Goal: Task Accomplishment & Management: Use online tool/utility

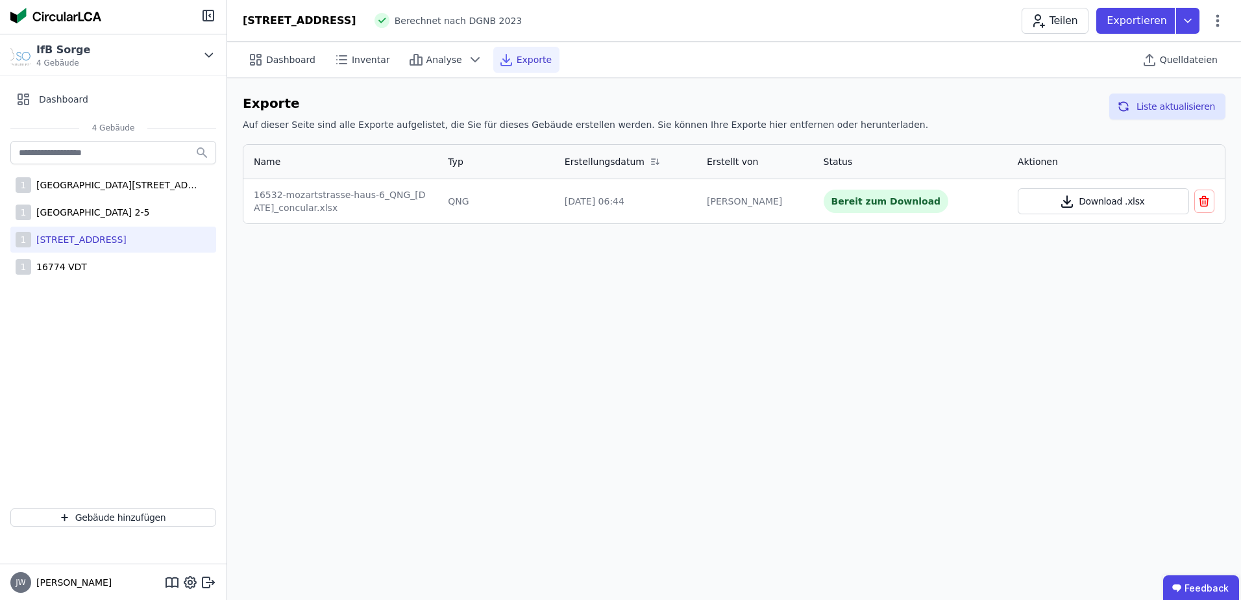
click at [1090, 203] on button "Download .xlsx" at bounding box center [1102, 201] width 171 height 26
click at [1086, 206] on button "Download .xlsx" at bounding box center [1102, 201] width 171 height 26
click at [352, 60] on span "Inventar" at bounding box center [371, 59] width 38 height 13
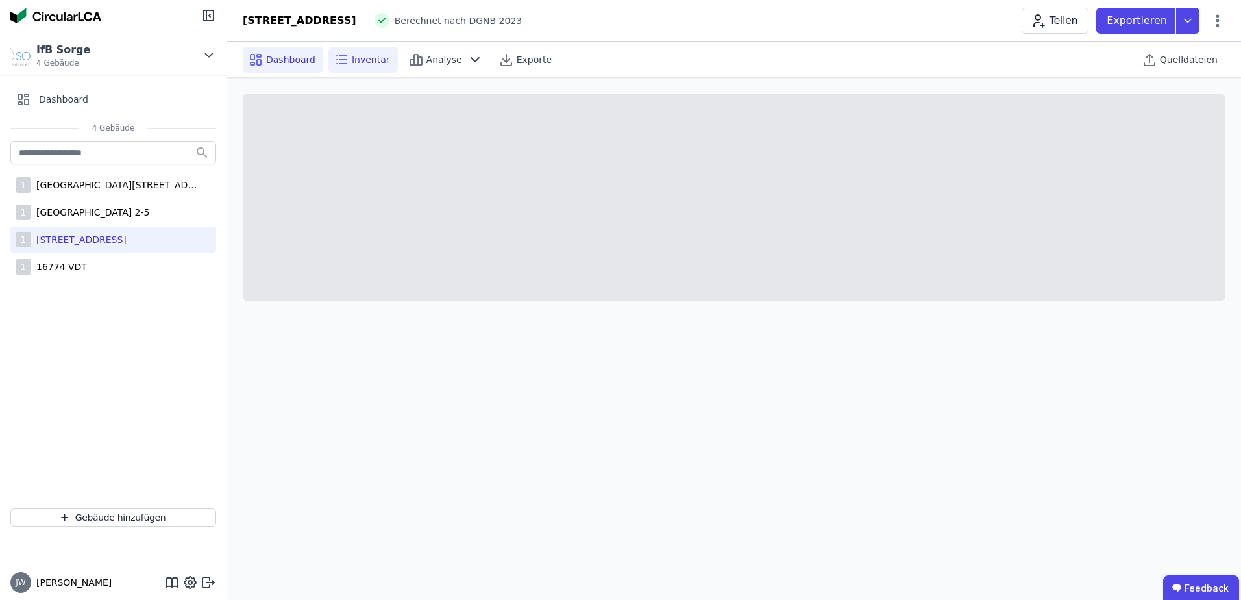
click at [271, 64] on span "Dashboard" at bounding box center [290, 59] width 49 height 13
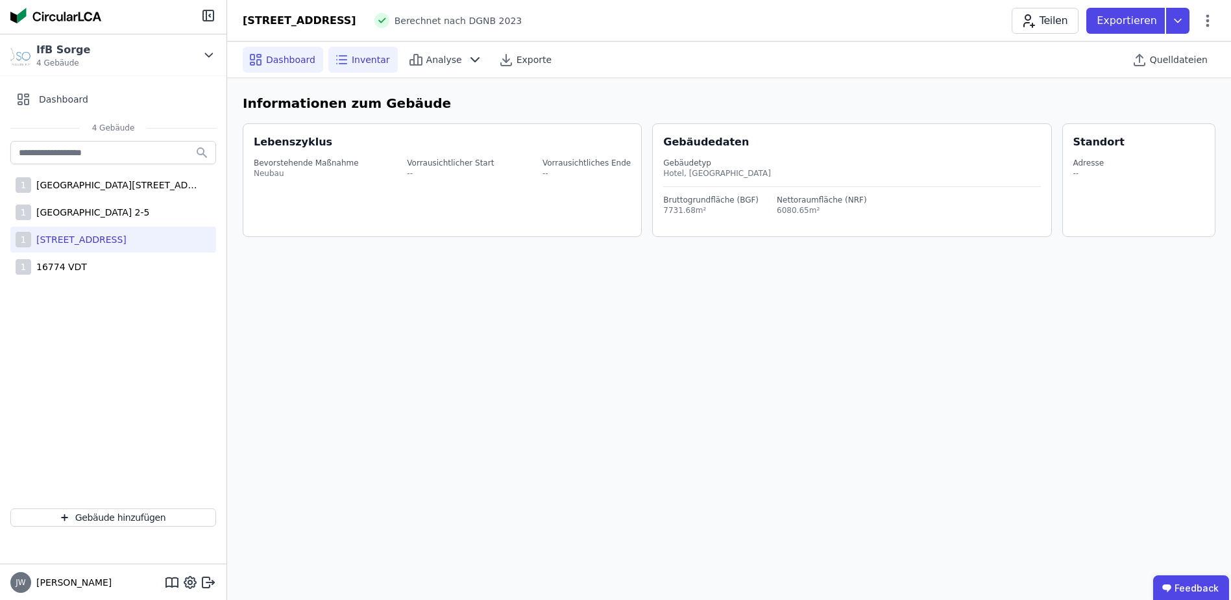
select select "*"
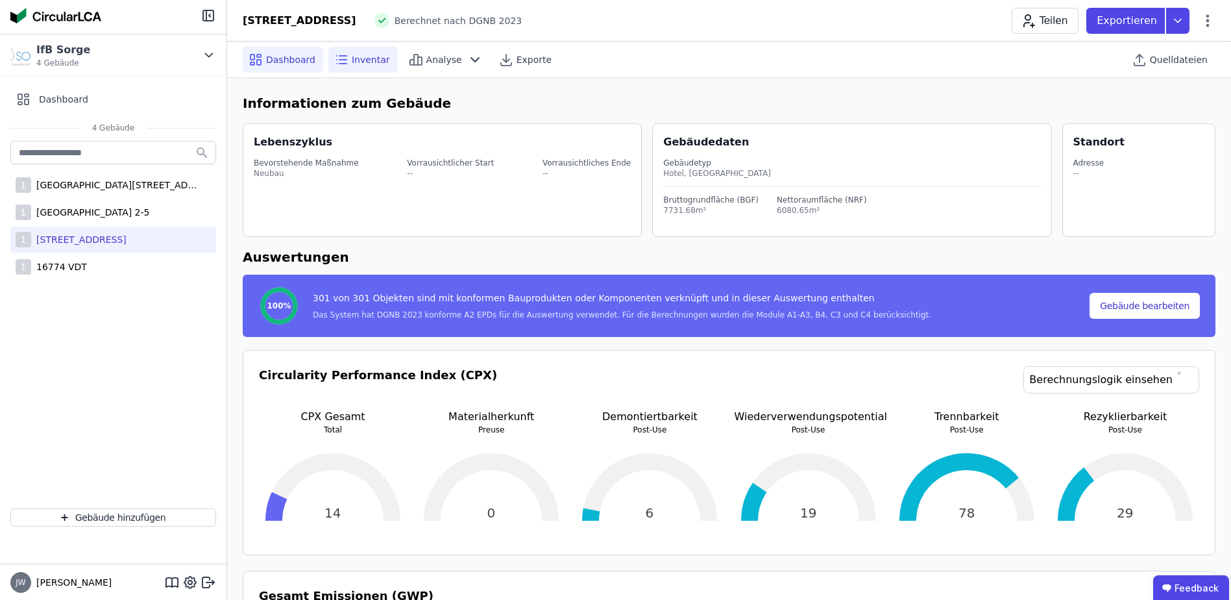
click at [352, 59] on span "Inventar" at bounding box center [371, 59] width 38 height 13
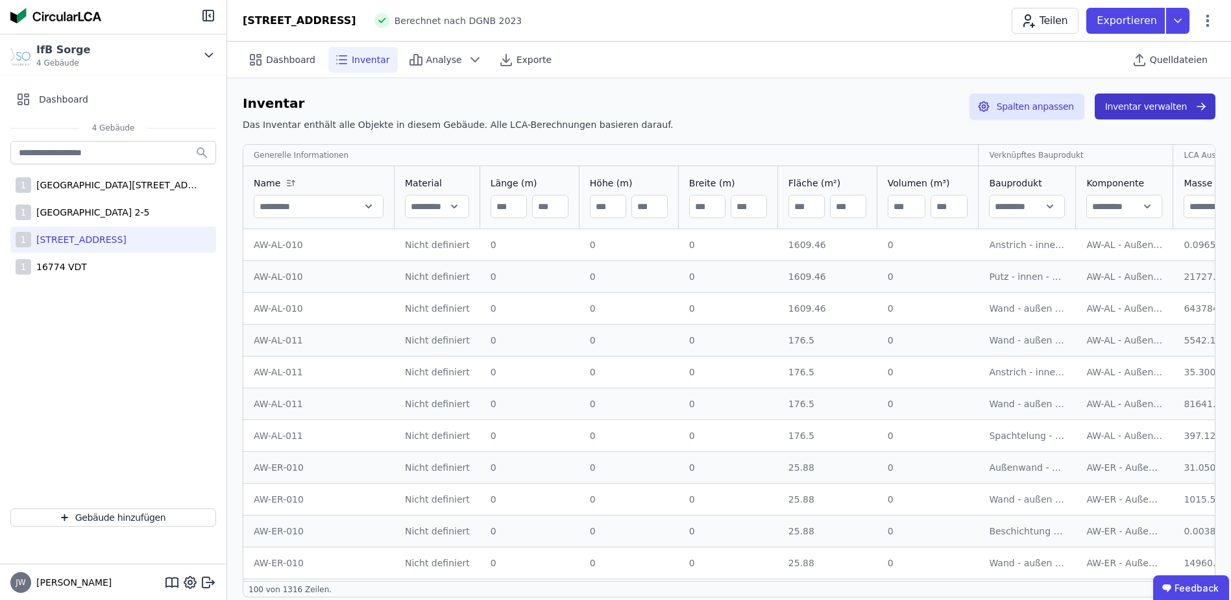
click at [1127, 108] on button "Inventar verwalten" at bounding box center [1155, 106] width 121 height 26
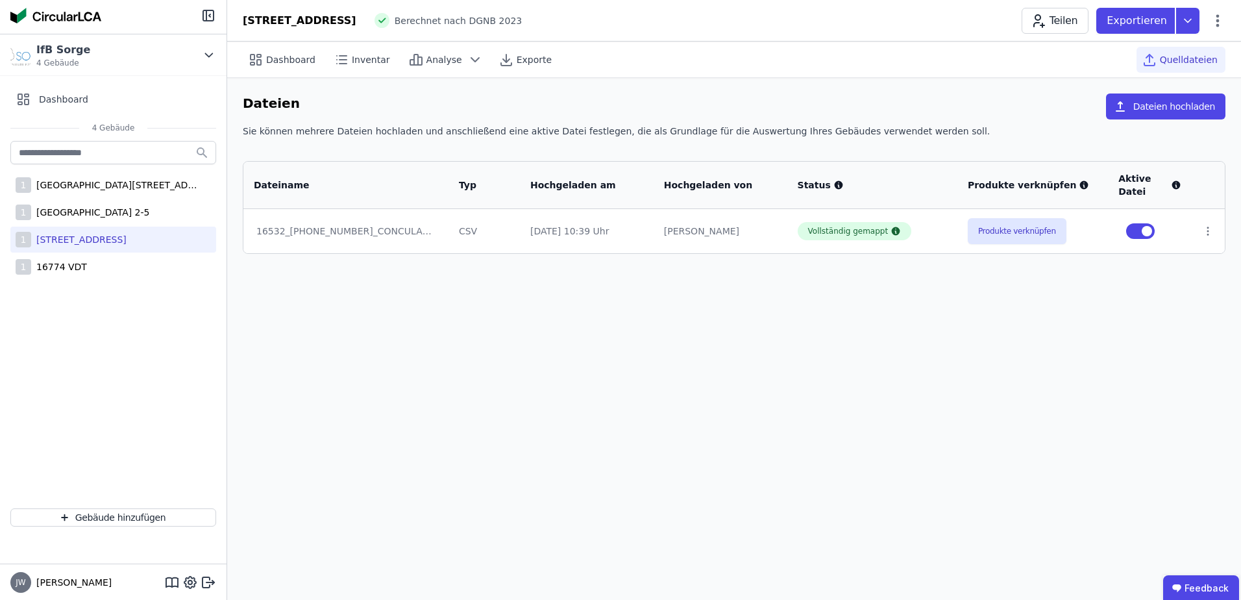
click at [1204, 238] on td at bounding box center [1207, 231] width 33 height 44
click at [1207, 230] on icon at bounding box center [1207, 231] width 1 height 8
click at [1068, 339] on div "Dashboard Inventar Analyse Exporte Quelldateien Dateien Dateien hochladen Sie k…" at bounding box center [733, 321] width 1013 height 558
click at [1020, 234] on button "Produkte verknüpfen" at bounding box center [1016, 231] width 99 height 26
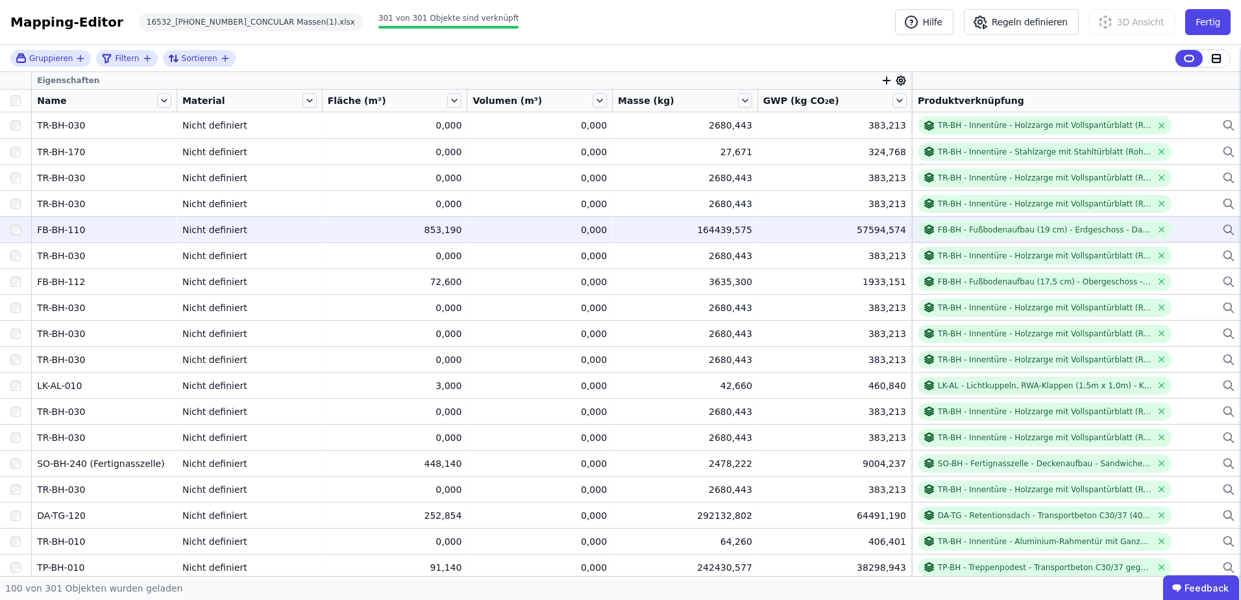
click at [1190, 227] on div "FB-BH - Fußbodenaufbau (19 cm) - Erdgeschoss - Dampfbremse - Ausgleichsschicht …" at bounding box center [1075, 230] width 317 height 18
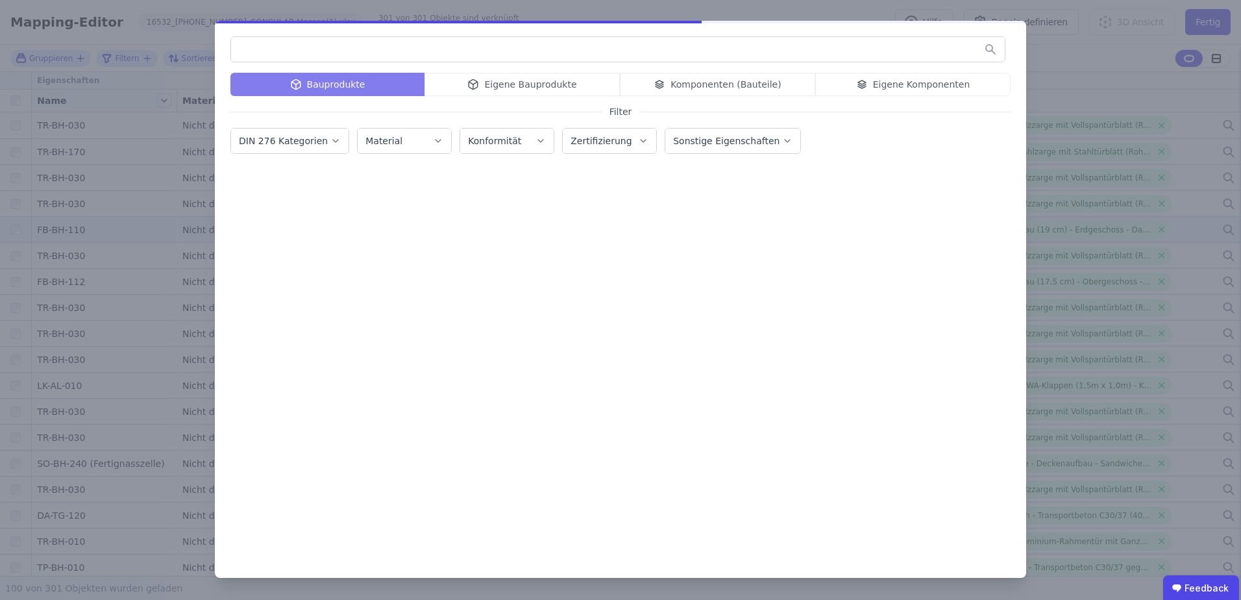
click at [491, 89] on div "Bauprodukte Eigene Bauprodukte Komponenten (Bauteile) Eigene Komponenten" at bounding box center [620, 84] width 780 height 23
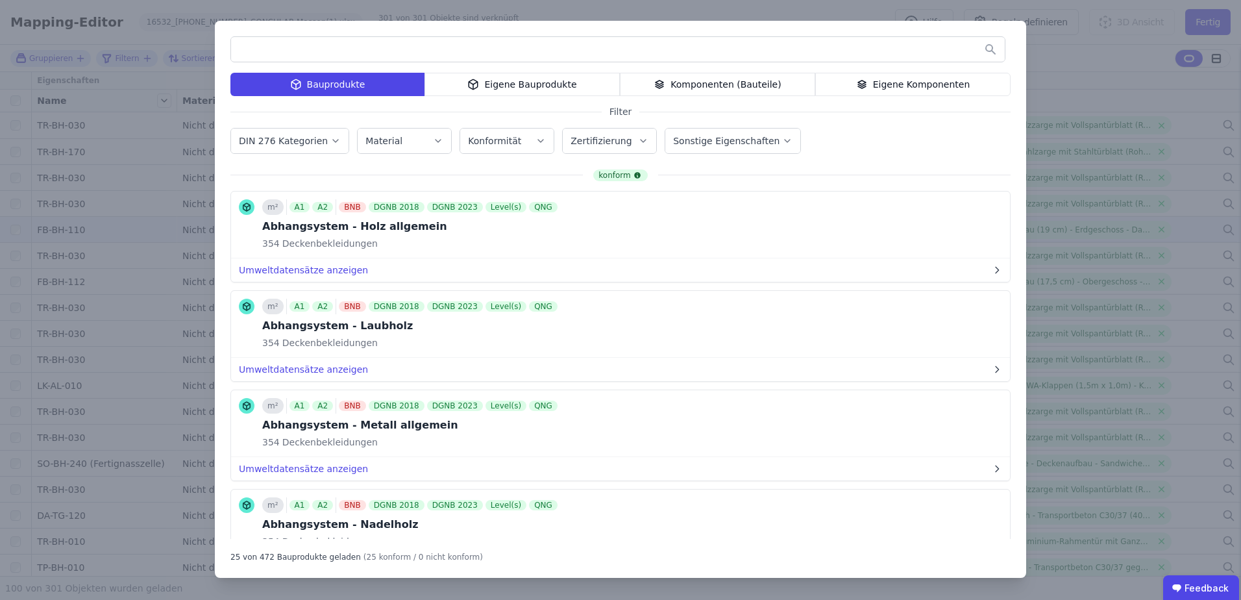
click at [343, 85] on div "Bauprodukte" at bounding box center [327, 84] width 194 height 23
click at [316, 55] on input "text" at bounding box center [617, 49] width 773 height 23
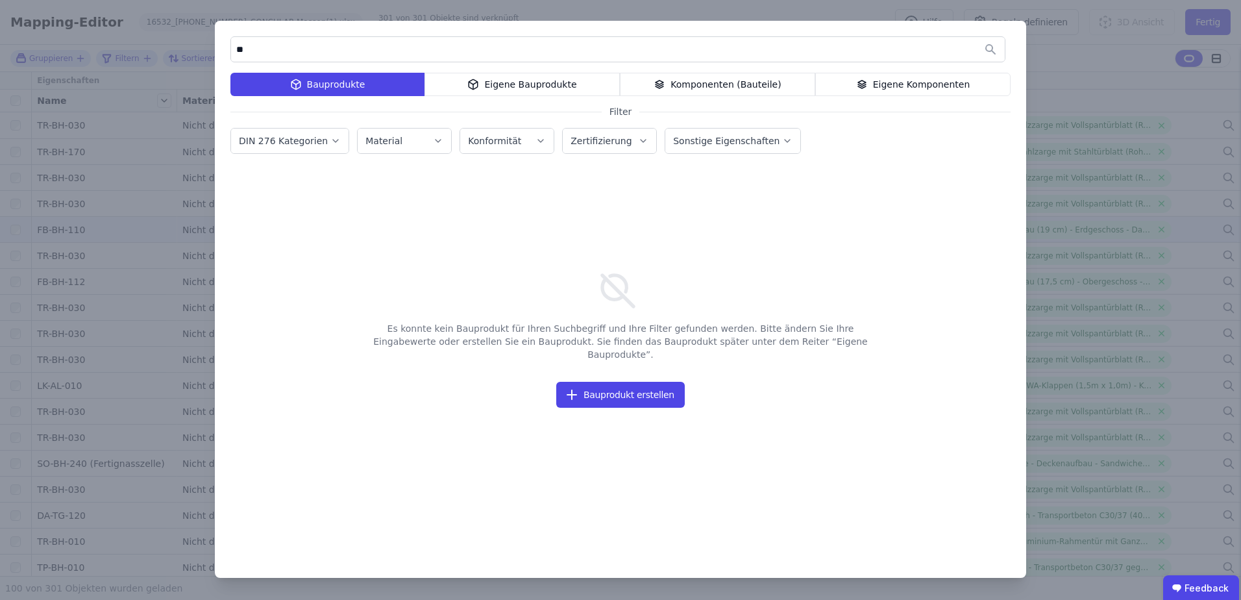
type input "*"
drag, startPoint x: 318, startPoint y: 51, endPoint x: 229, endPoint y: 54, distance: 88.9
click at [229, 54] on div "****** Bauprodukte Eigene Bauprodukte Komponenten (Bauteile) Eigene Komponenten…" at bounding box center [620, 299] width 811 height 557
click at [267, 48] on input "**********" at bounding box center [617, 49] width 773 height 23
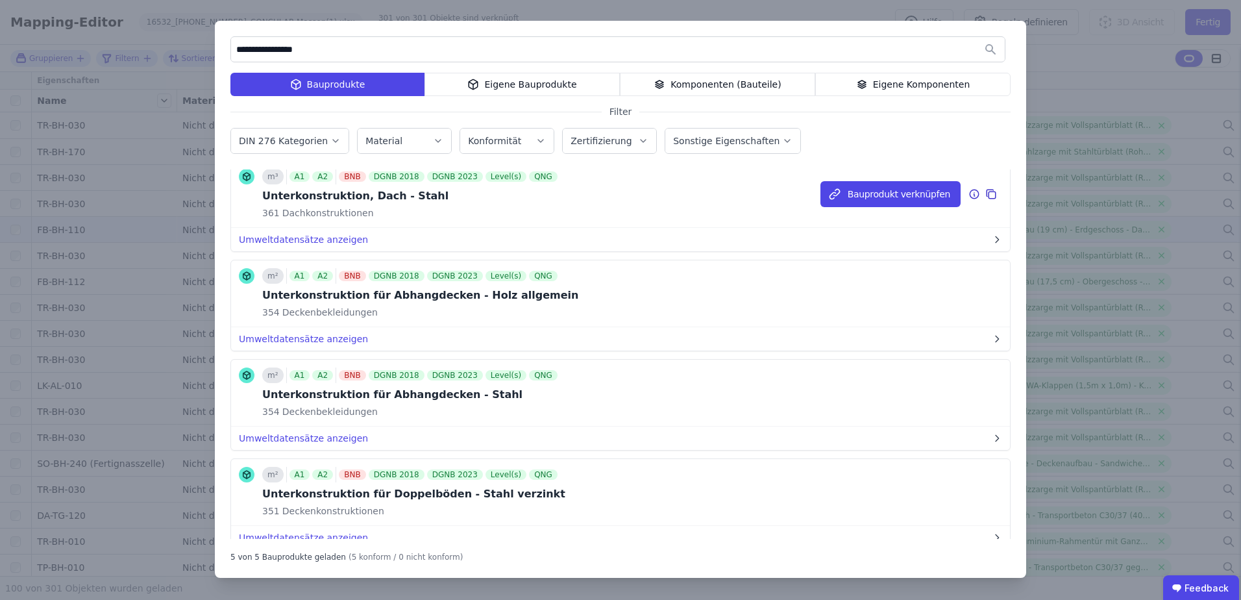
scroll to position [167, 0]
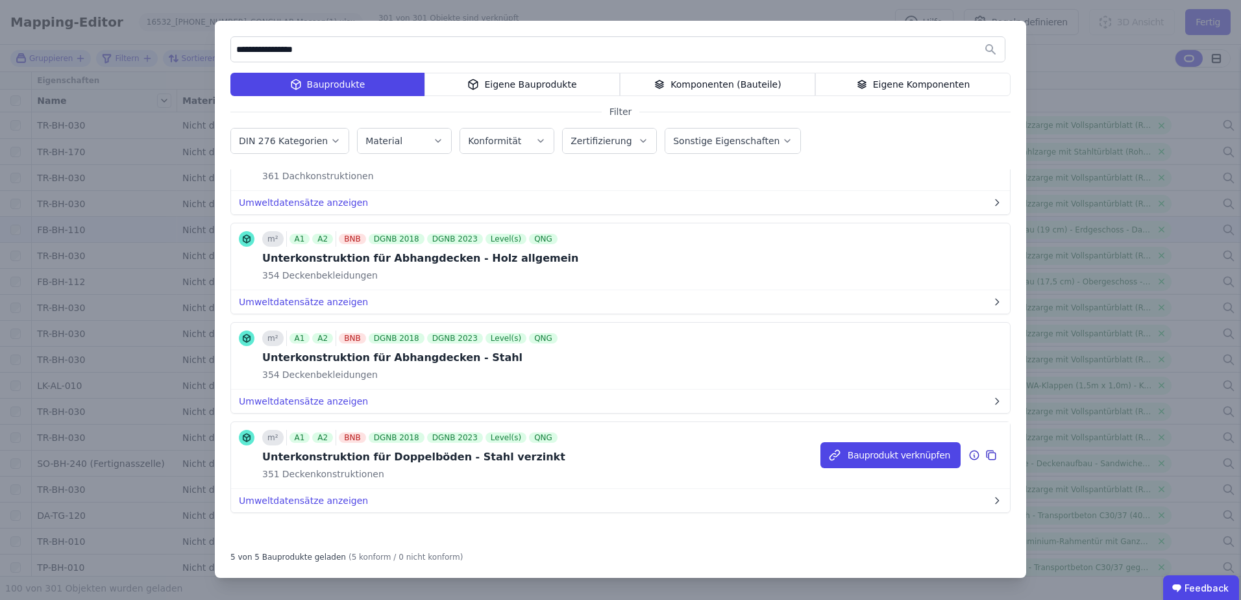
type input "**********"
click at [973, 455] on icon at bounding box center [973, 456] width 1 height 2
